Goal: Task Accomplishment & Management: Use online tool/utility

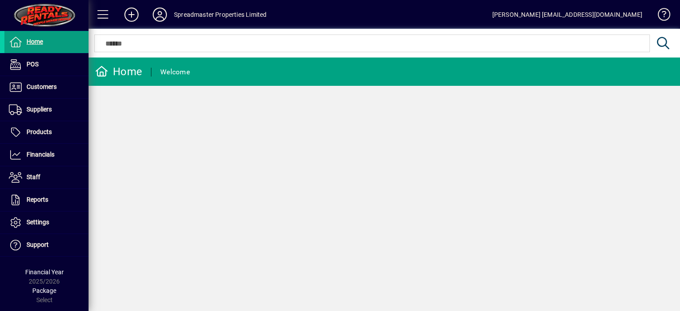
click at [188, 135] on div "Home Welcome" at bounding box center [384, 185] width 591 height 254
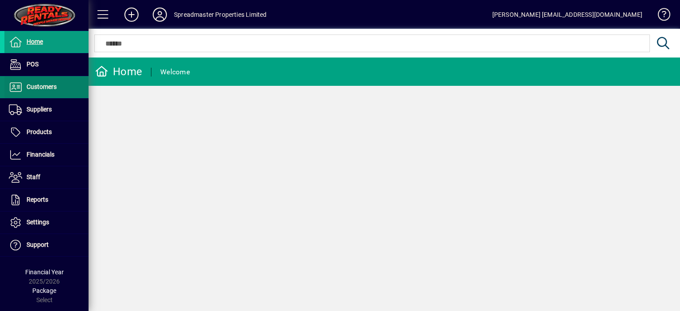
click at [42, 88] on span "Customers" at bounding box center [42, 86] width 30 height 7
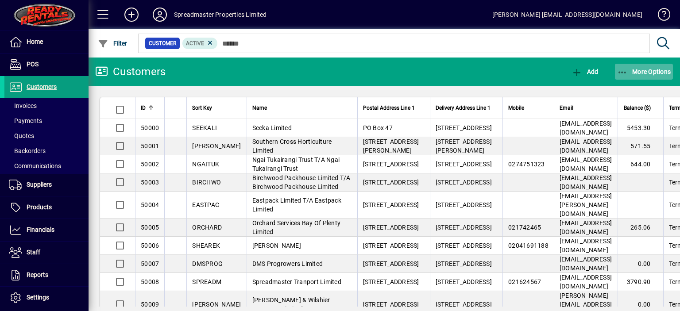
click at [649, 70] on span "More Options" at bounding box center [644, 71] width 54 height 7
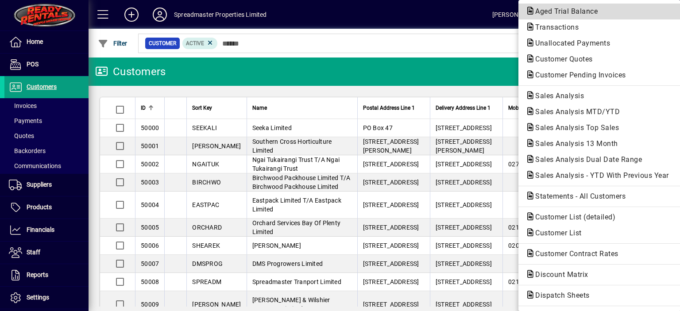
click at [553, 13] on span "Aged Trial Balance" at bounding box center [564, 11] width 77 height 8
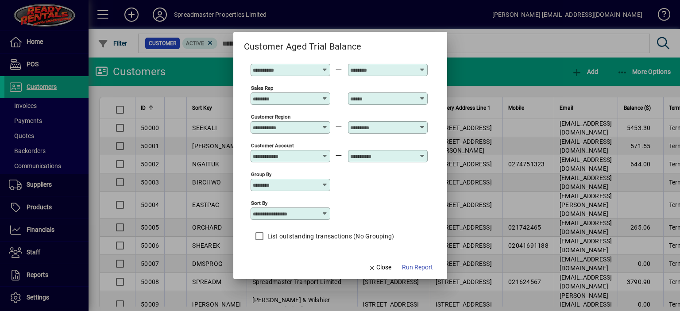
scroll to position [66, 0]
click at [326, 213] on icon at bounding box center [324, 213] width 7 height 7
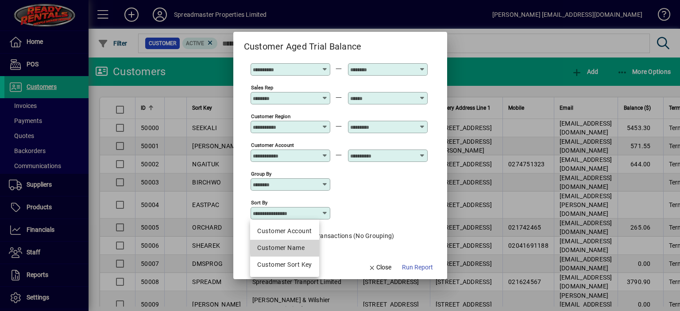
click at [304, 247] on div "Customer Name" at bounding box center [284, 247] width 54 height 9
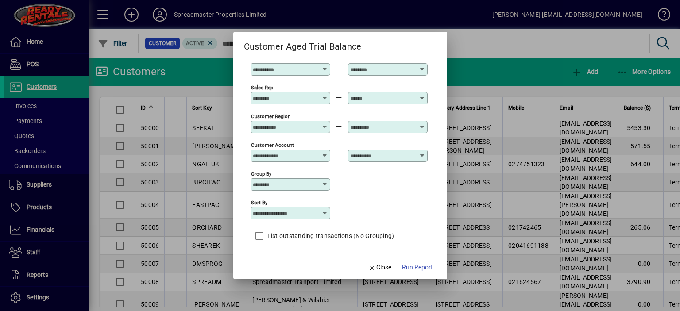
type input "**********"
click at [413, 268] on span "Run Report" at bounding box center [417, 267] width 31 height 9
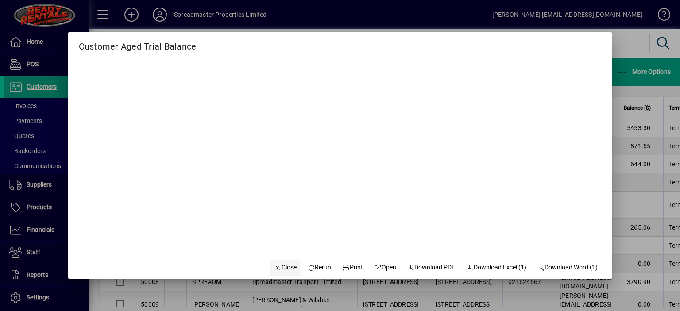
click at [281, 269] on span "Close" at bounding box center [285, 267] width 23 height 9
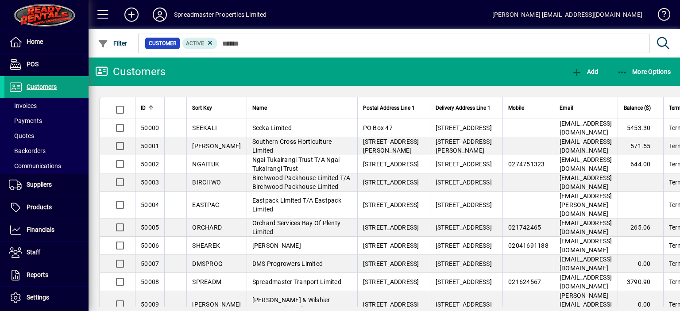
click at [156, 15] on icon at bounding box center [160, 15] width 18 height 14
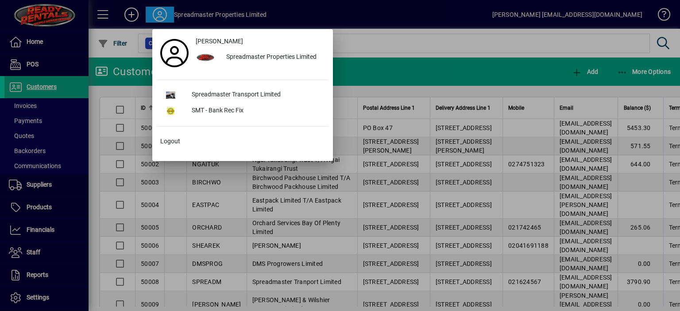
click at [234, 90] on div "Spreadmaster Transport Limited" at bounding box center [257, 95] width 144 height 16
